Goal: Task Accomplishment & Management: Complete application form

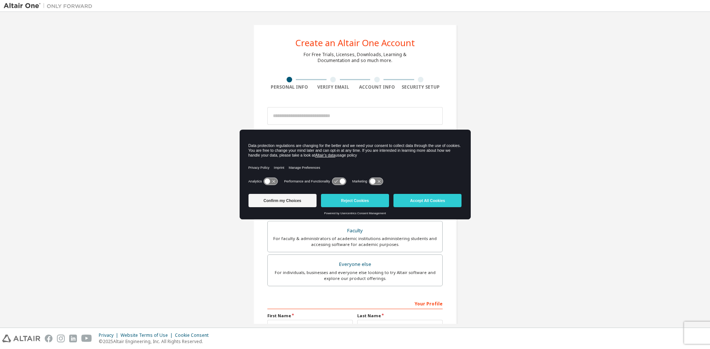
click at [342, 115] on input "email" at bounding box center [354, 116] width 175 height 18
click at [344, 113] on input "email" at bounding box center [354, 116] width 175 height 18
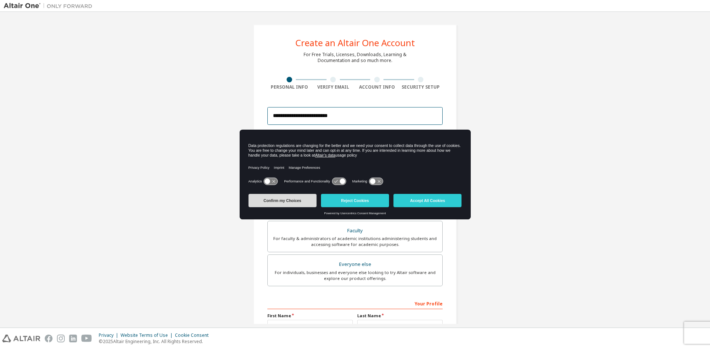
type input "**********"
click at [276, 204] on button "Confirm my Choices" at bounding box center [282, 200] width 68 height 13
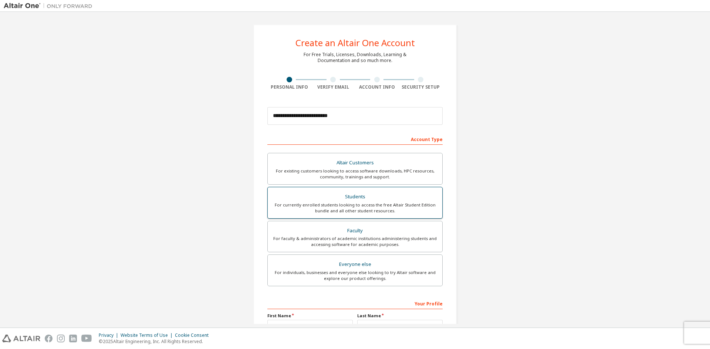
click at [336, 201] on div "Students" at bounding box center [355, 197] width 166 height 10
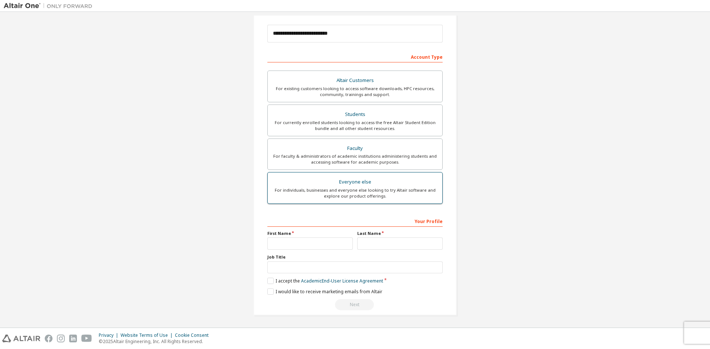
scroll to position [83, 0]
click at [295, 242] on input "text" at bounding box center [309, 243] width 85 height 12
type input "*******"
click at [371, 239] on input "text" at bounding box center [399, 243] width 85 height 12
type input "*******"
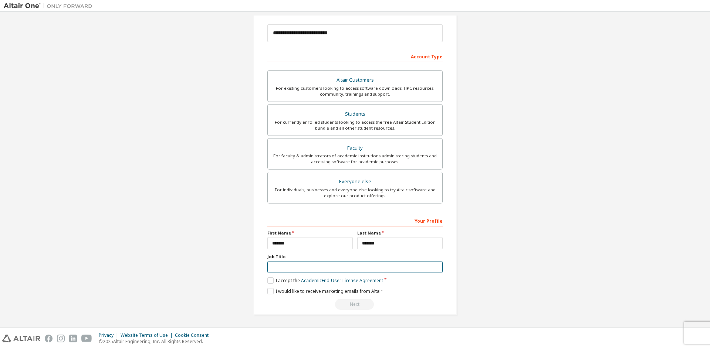
click at [377, 269] on input "text" at bounding box center [354, 267] width 175 height 12
click at [270, 280] on label "I accept the Academic End-User License Agreement" at bounding box center [325, 281] width 116 height 6
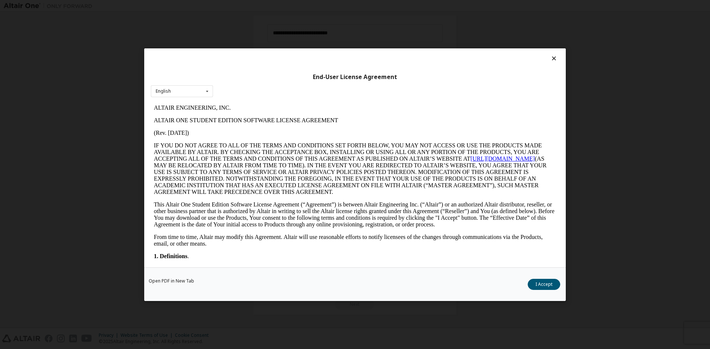
scroll to position [0, 0]
click at [551, 285] on button "I Accept" at bounding box center [543, 284] width 33 height 11
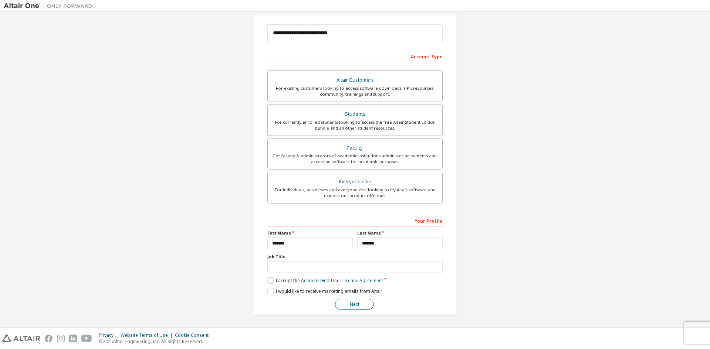
click at [347, 303] on button "Next" at bounding box center [354, 304] width 39 height 11
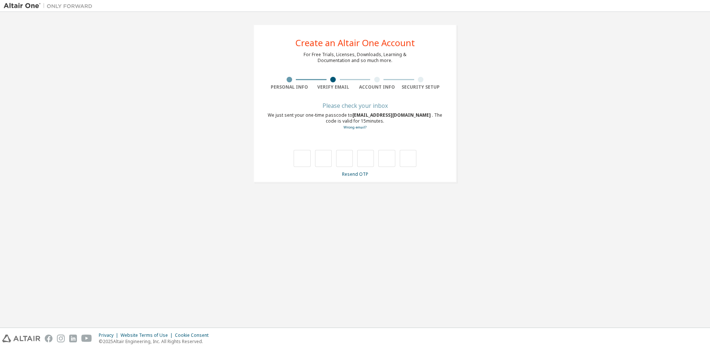
type input "*"
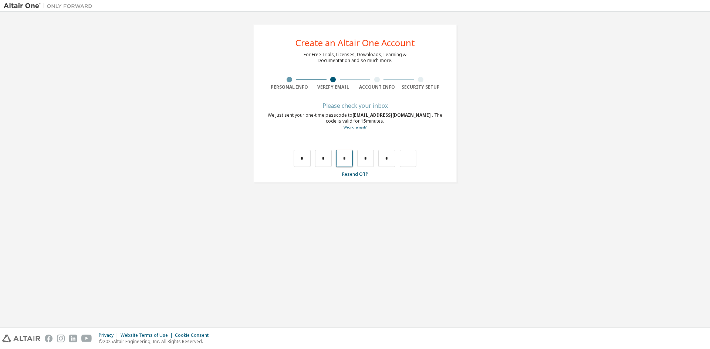
click at [339, 156] on input "*" at bounding box center [344, 158] width 17 height 17
click at [337, 156] on input "text" at bounding box center [344, 158] width 17 height 17
type input "*"
click at [389, 160] on input "*" at bounding box center [386, 158] width 17 height 17
type input "*"
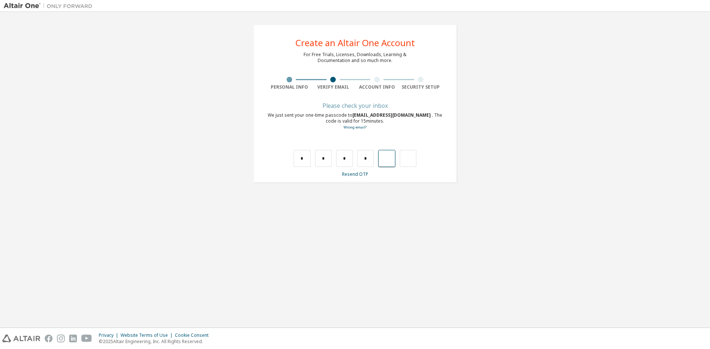
type input "*"
click at [305, 158] on input "text" at bounding box center [301, 158] width 17 height 17
type input "*"
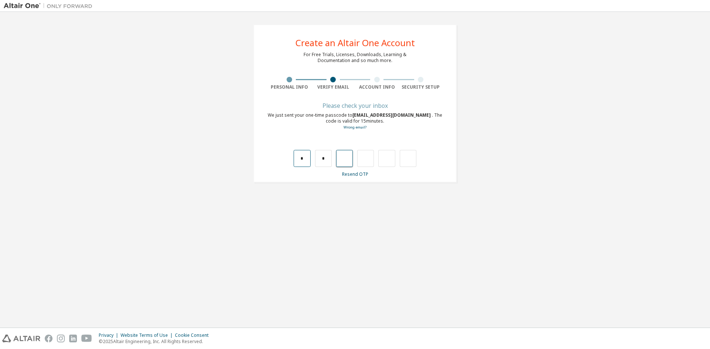
type input "*"
click at [366, 160] on input "*" at bounding box center [365, 158] width 17 height 17
click at [366, 160] on input "text" at bounding box center [365, 158] width 17 height 17
type input "*"
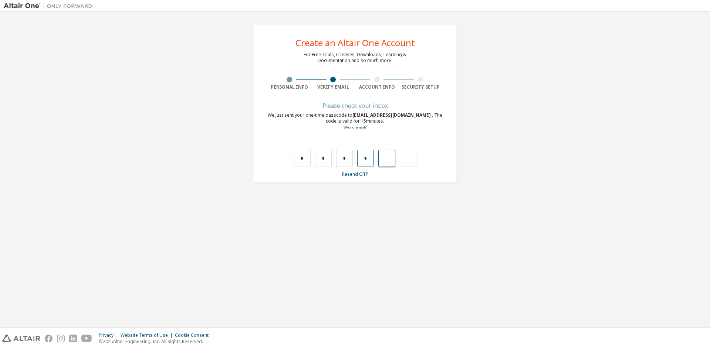
type input "*"
